Goal: Task Accomplishment & Management: Use online tool/utility

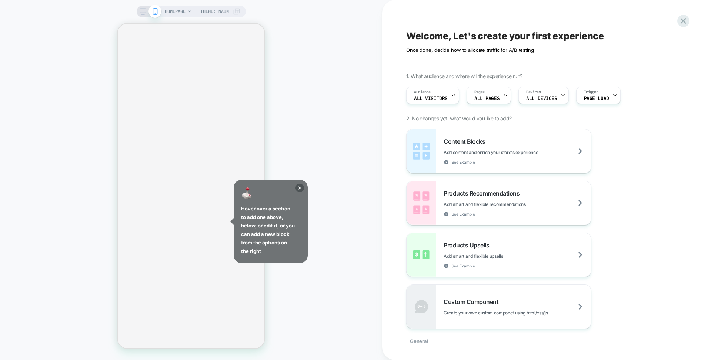
drag, startPoint x: 306, startPoint y: 178, endPoint x: 303, endPoint y: 183, distance: 5.8
click at [305, 179] on div "HOMEPAGE Theme: MAIN" at bounding box center [191, 179] width 382 height 345
click at [302, 187] on icon at bounding box center [300, 188] width 9 height 9
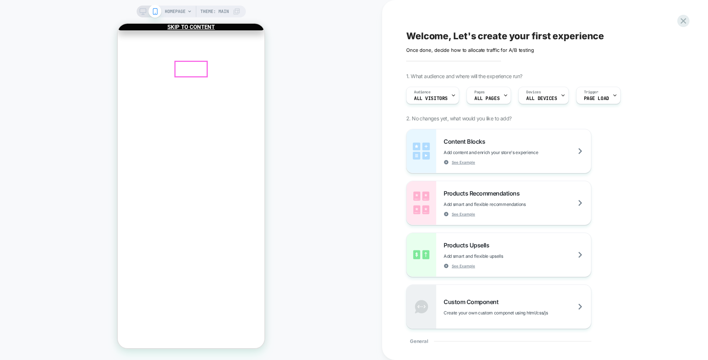
click at [176, 14] on span "HOMEPAGE" at bounding box center [175, 12] width 21 height 12
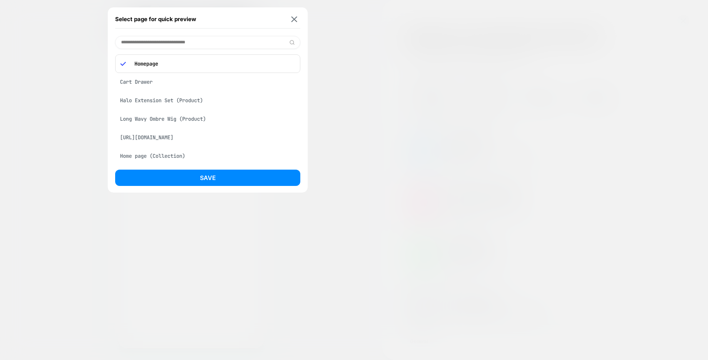
drag, startPoint x: 160, startPoint y: 100, endPoint x: 202, endPoint y: 190, distance: 99.6
click at [160, 100] on div "Halo Extension Set (Product)" at bounding box center [207, 100] width 185 height 14
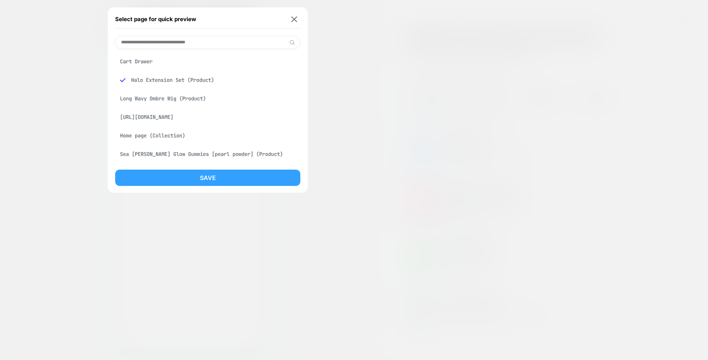
drag, startPoint x: 181, startPoint y: 171, endPoint x: 179, endPoint y: 176, distance: 5.2
click at [181, 171] on div "Select page for quick preview Cart Drawer Halo Extension Set (Product) Long Wav…" at bounding box center [208, 99] width 200 height 185
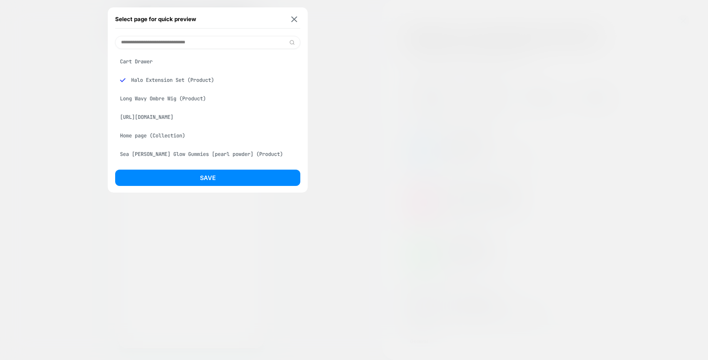
click at [179, 186] on div "Save" at bounding box center [207, 180] width 185 height 20
drag, startPoint x: 181, startPoint y: 181, endPoint x: 181, endPoint y: 177, distance: 3.7
click at [181, 178] on button "Save" at bounding box center [207, 178] width 185 height 16
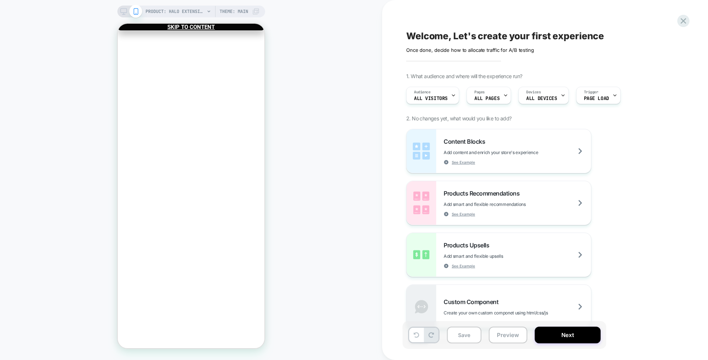
click at [336, 154] on div "PRODUCT: Halo Extension Set PRODUCT: Halo Extension Set Theme: MAIN" at bounding box center [191, 179] width 382 height 345
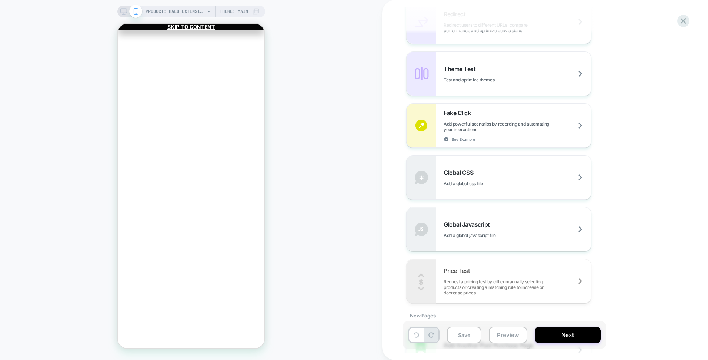
scroll to position [370, 0]
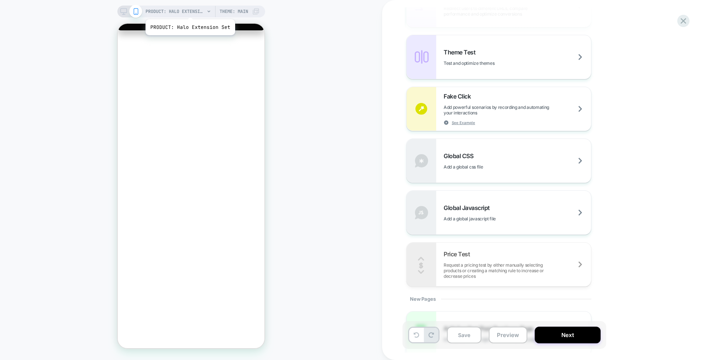
click at [189, 10] on span "PRODUCT: Halo Extension Set" at bounding box center [175, 12] width 59 height 12
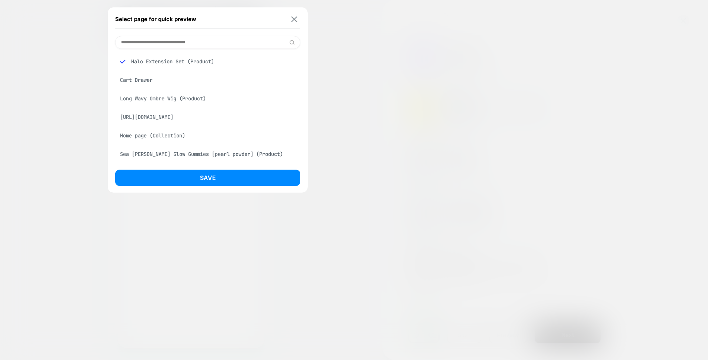
click at [296, 22] on button at bounding box center [294, 19] width 9 height 6
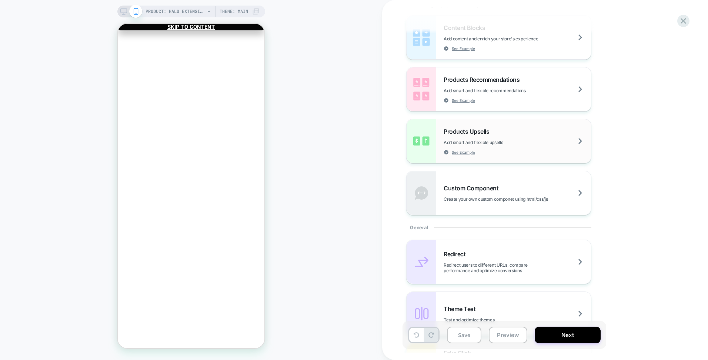
scroll to position [259, 0]
